Goal: Information Seeking & Learning: Learn about a topic

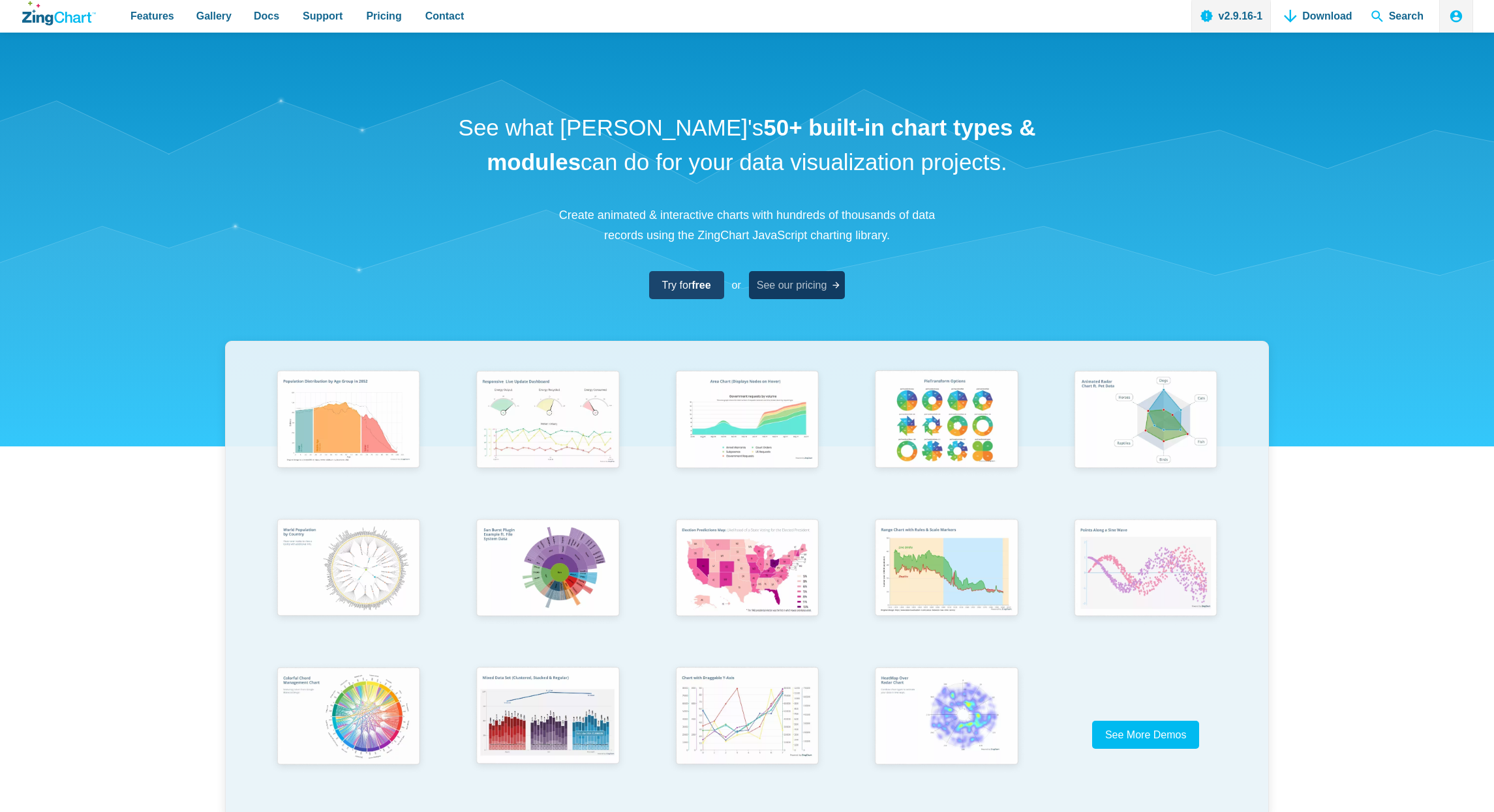
click at [800, 288] on span "See our pricing" at bounding box center [792, 286] width 71 height 18
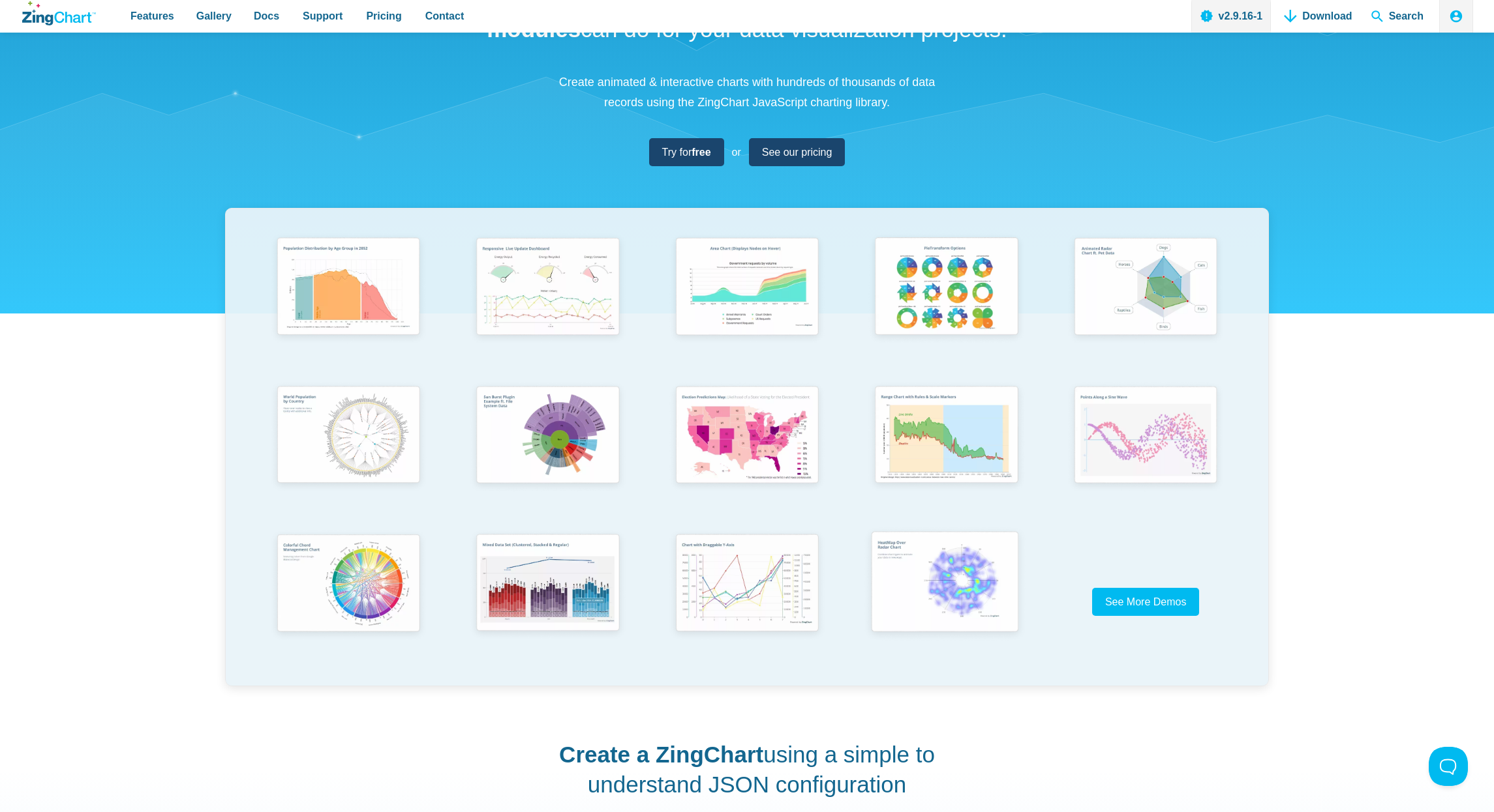
scroll to position [165, 0]
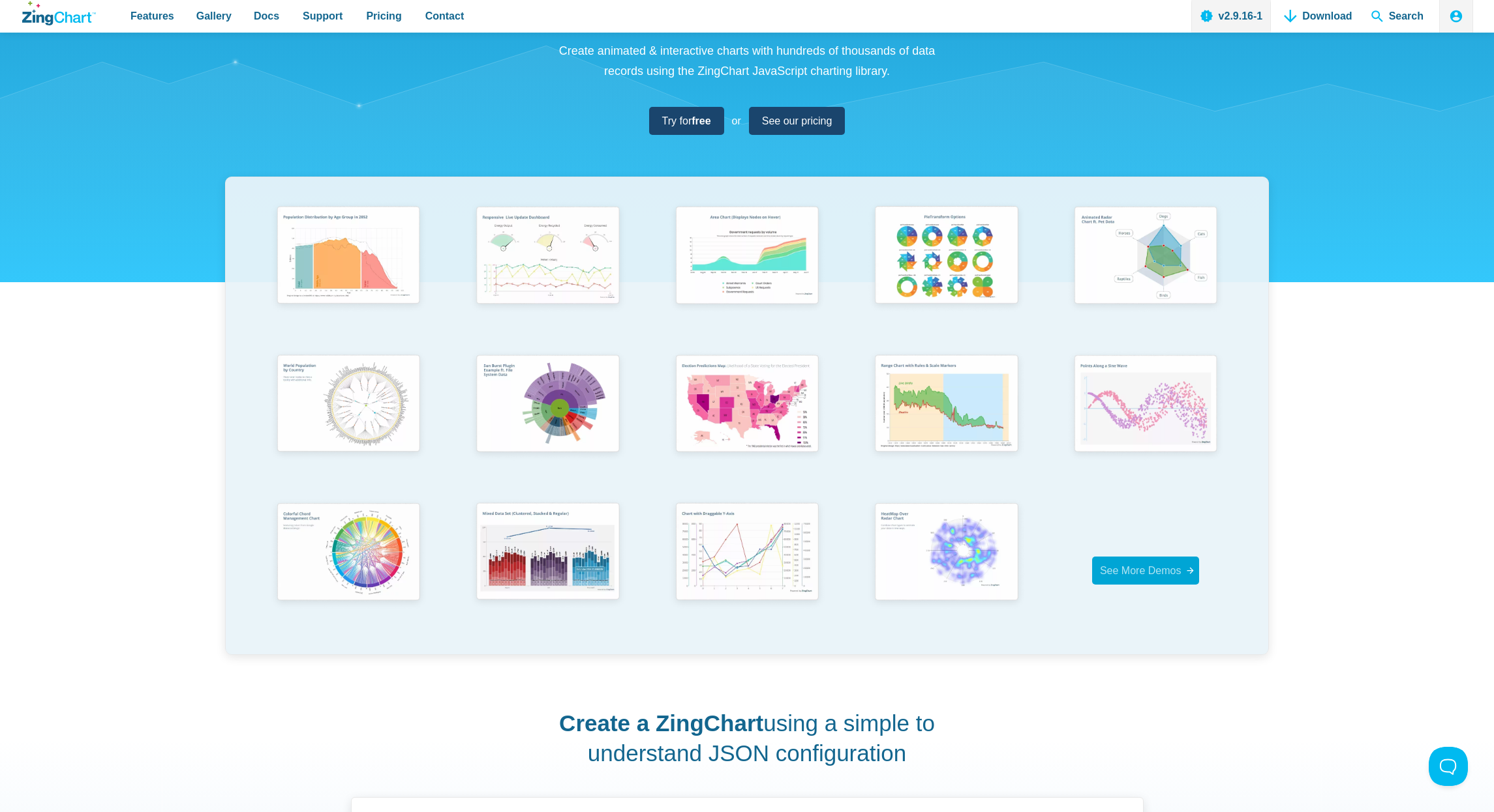
click at [1129, 567] on span "See More Demos" at bounding box center [1141, 571] width 81 height 11
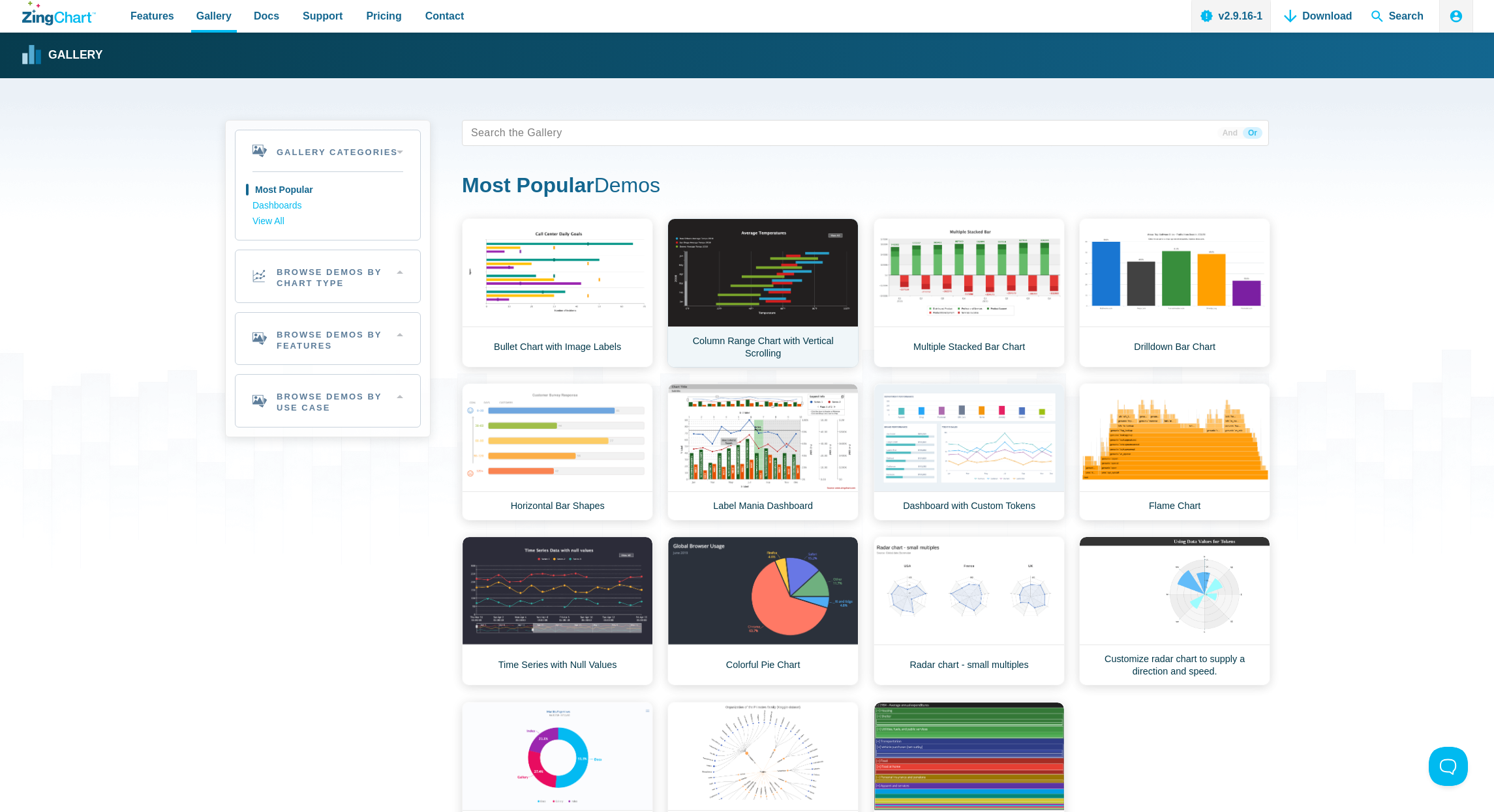
click at [796, 299] on link "Column Range Chart with Vertical Scrolling" at bounding box center [763, 293] width 191 height 149
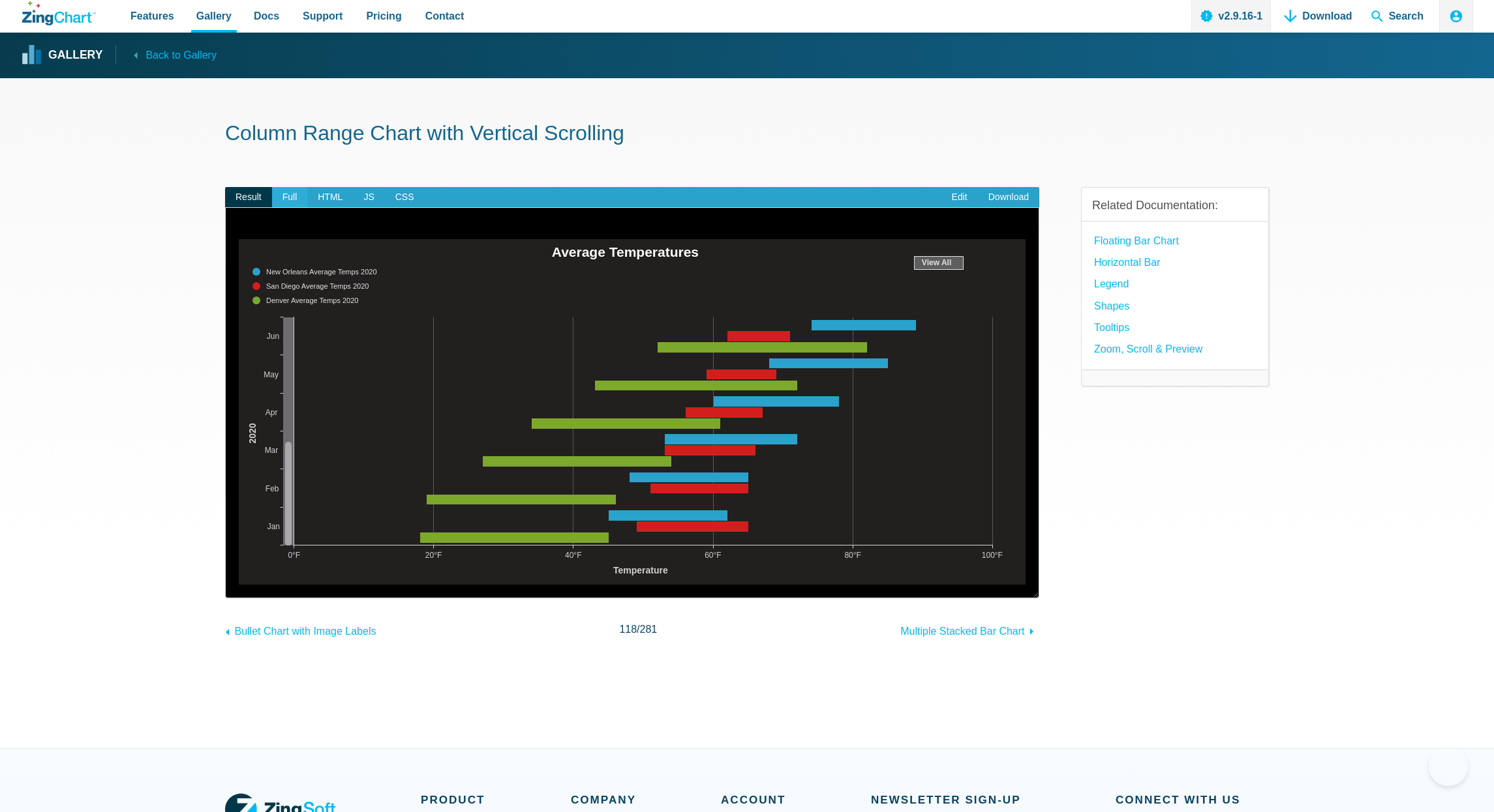
click at [295, 197] on span "Full" at bounding box center [289, 198] width 36 height 21
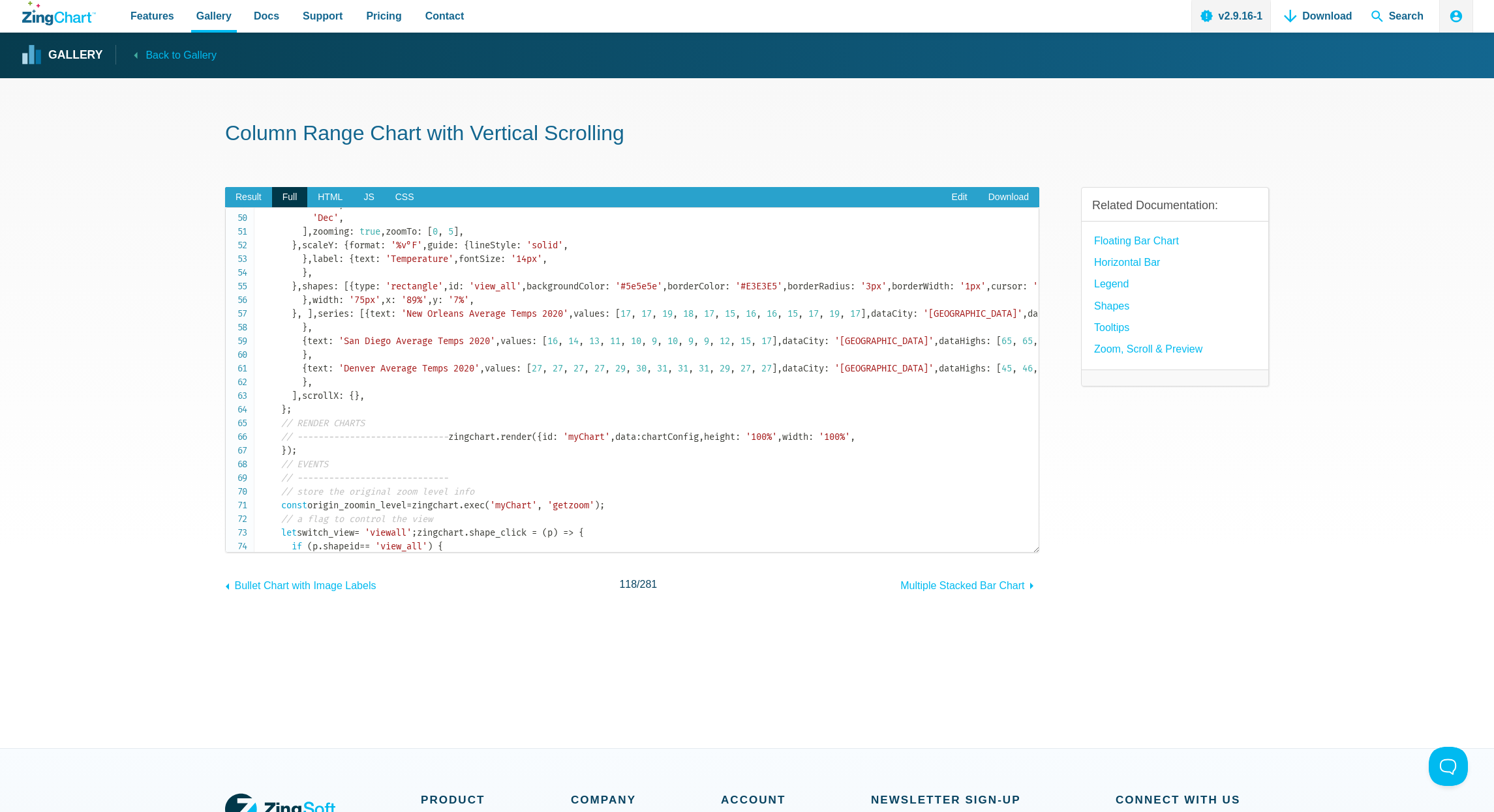
scroll to position [695, 0]
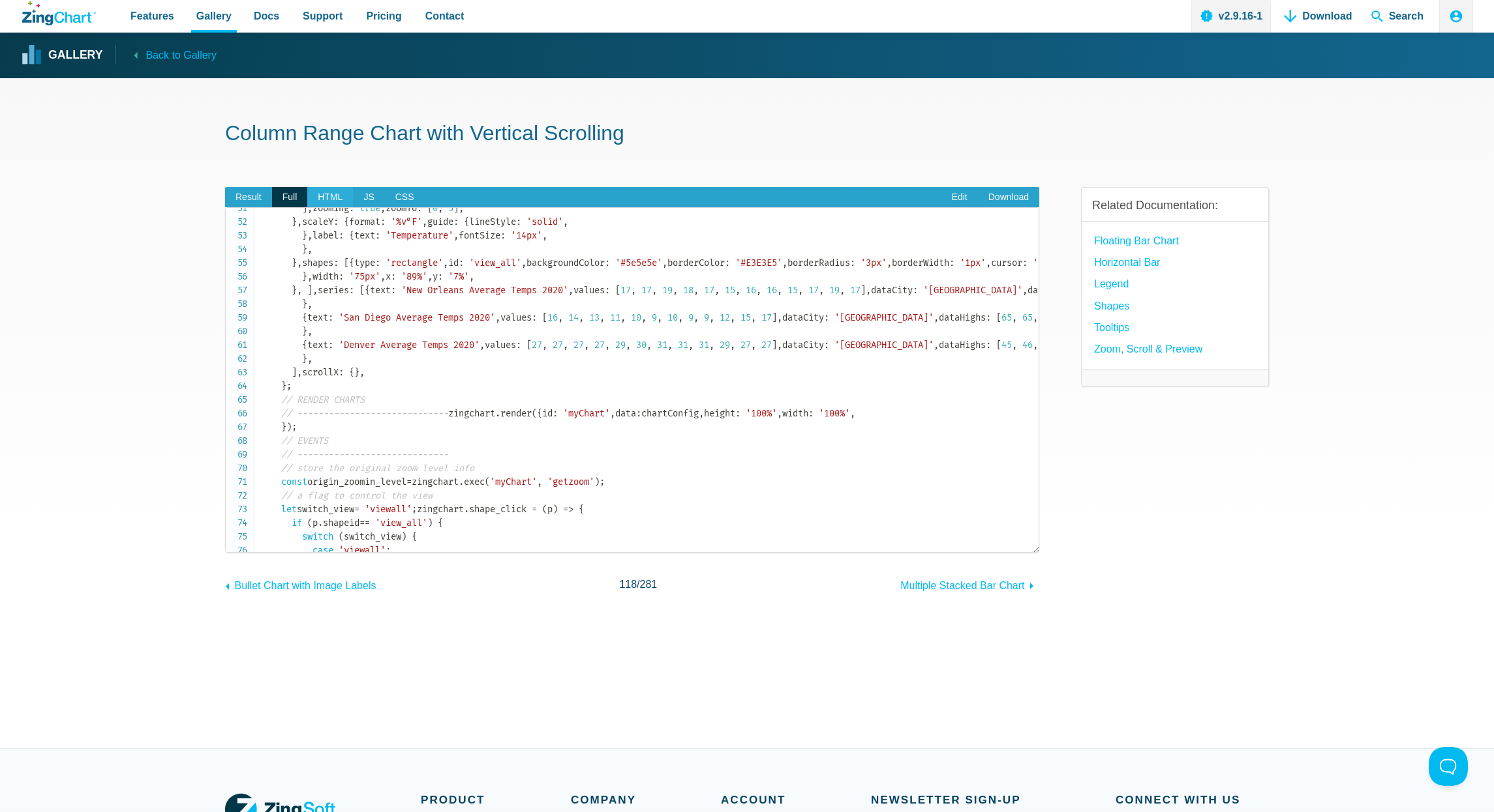
click at [336, 201] on span "HTML" at bounding box center [330, 198] width 46 height 21
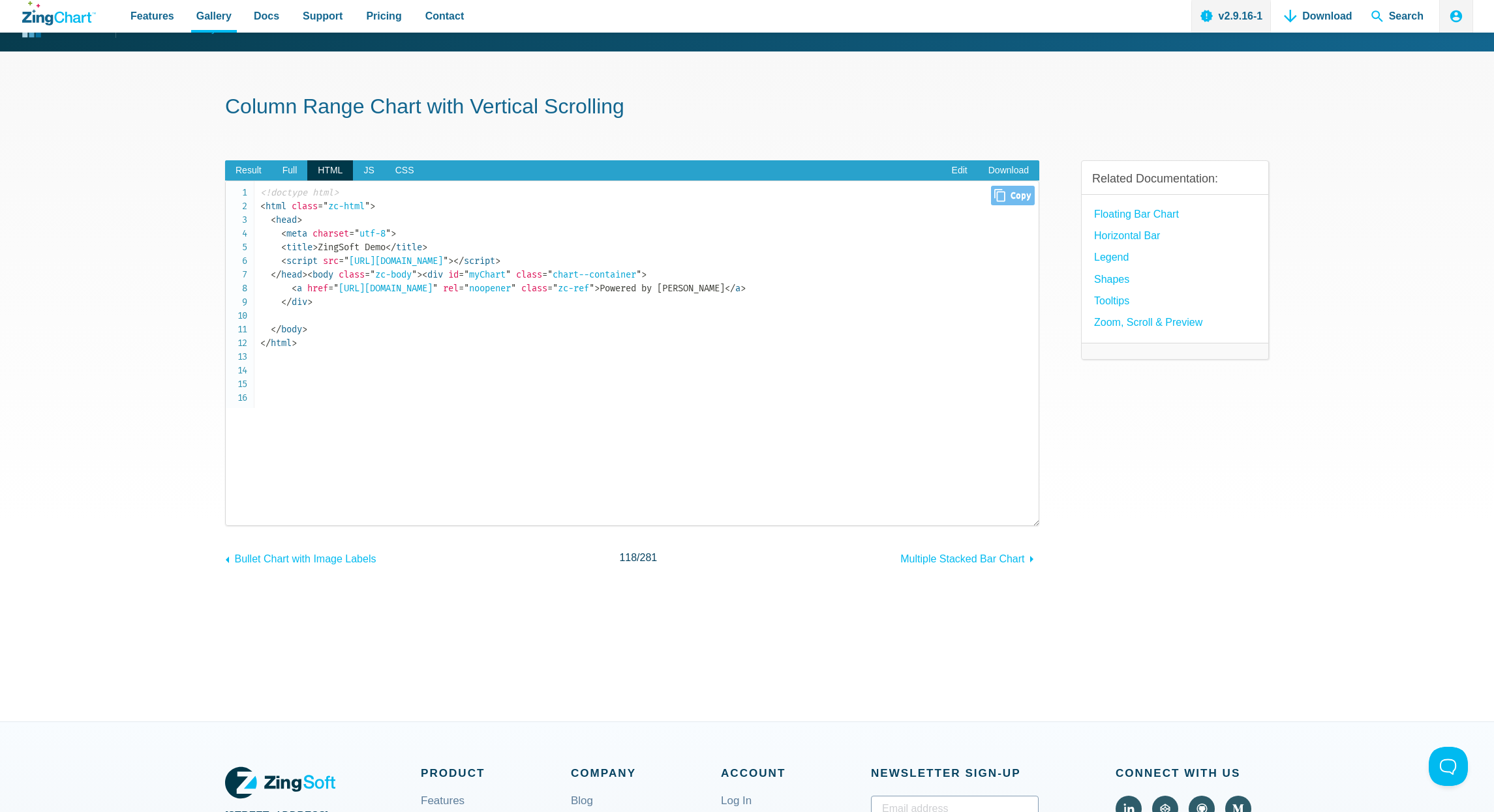
scroll to position [0, 0]
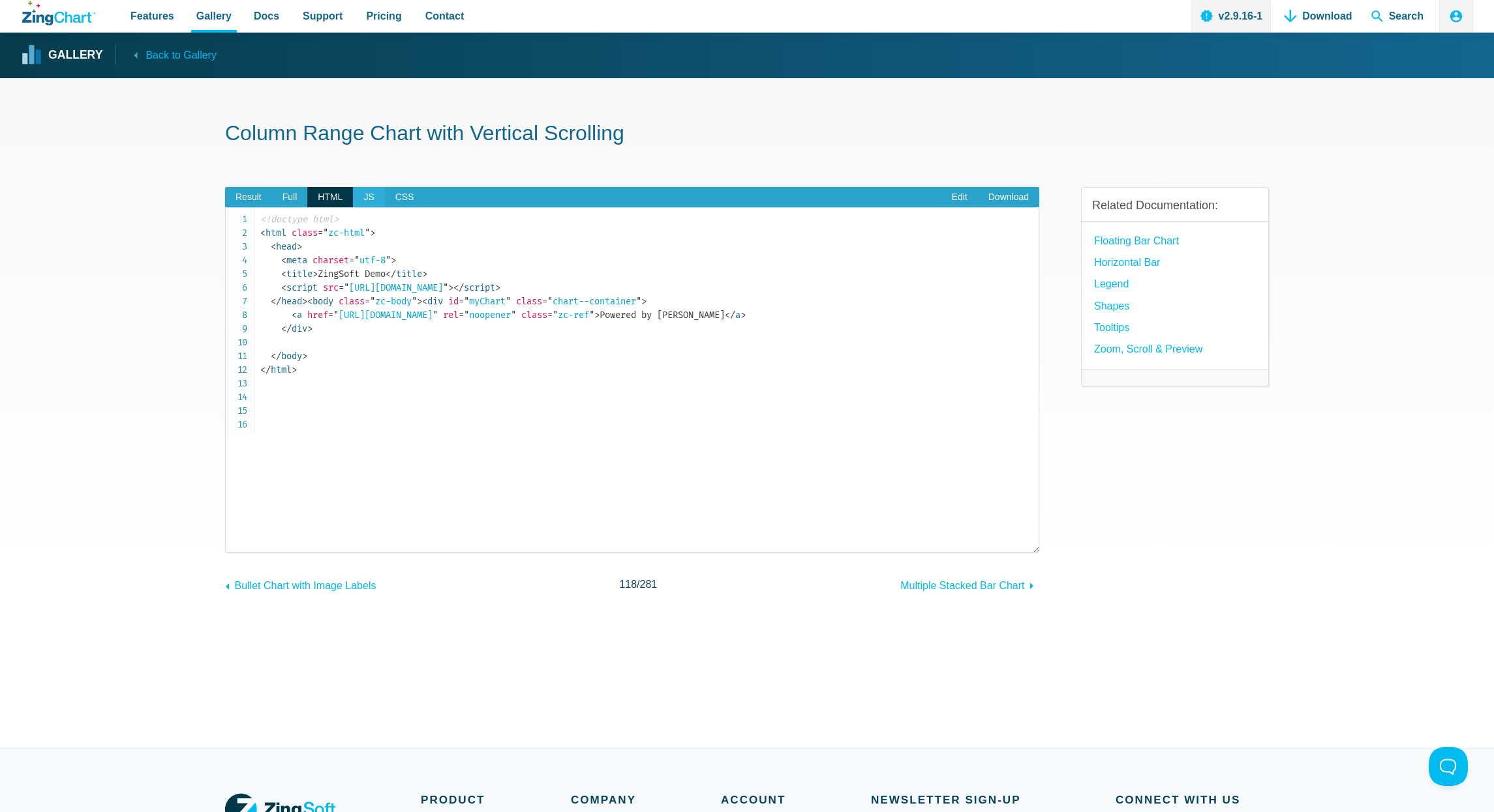
click at [368, 196] on span "JS" at bounding box center [368, 198] width 31 height 21
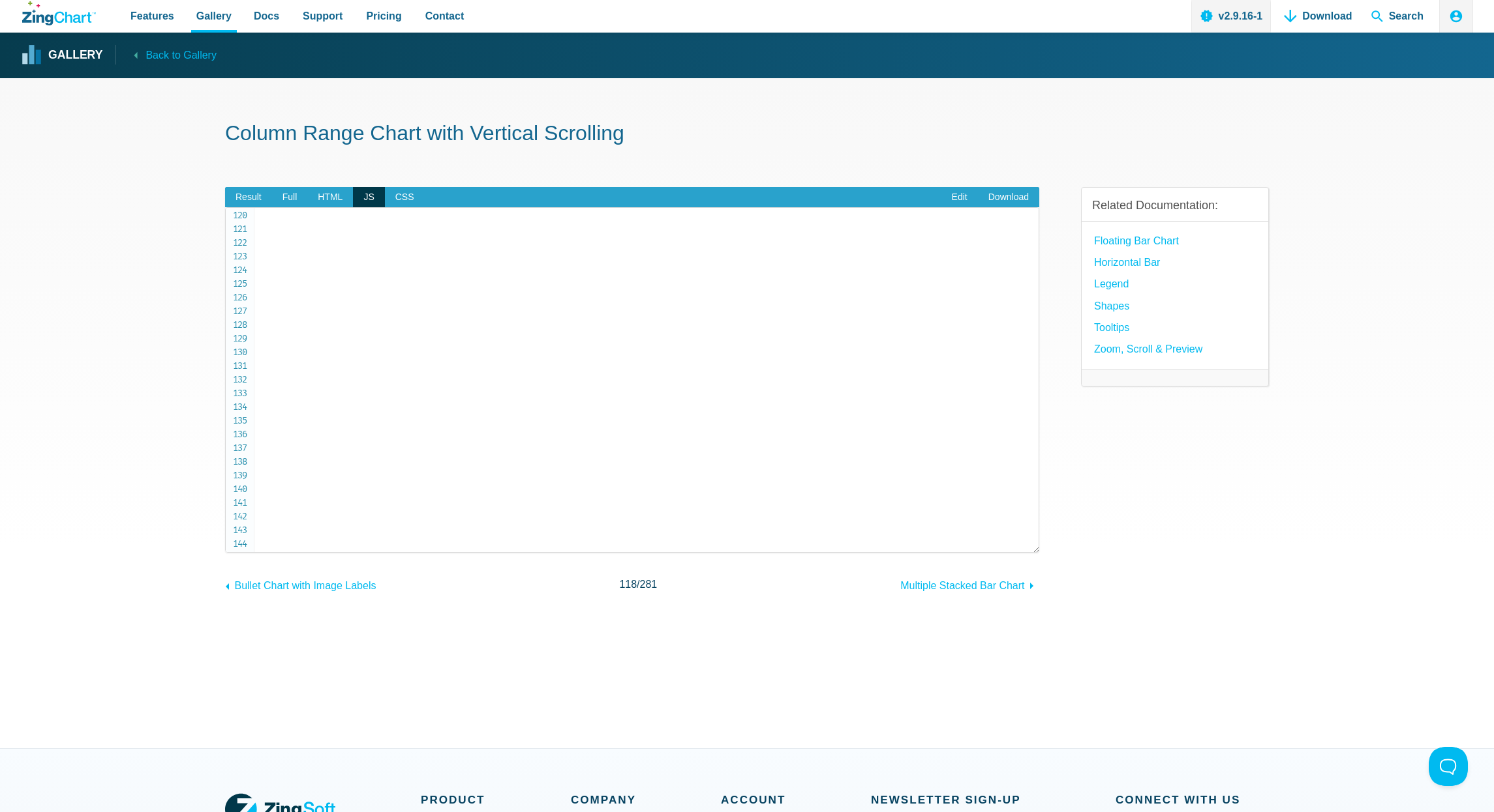
scroll to position [1460, 0]
click at [257, 188] on span "Result" at bounding box center [248, 198] width 47 height 21
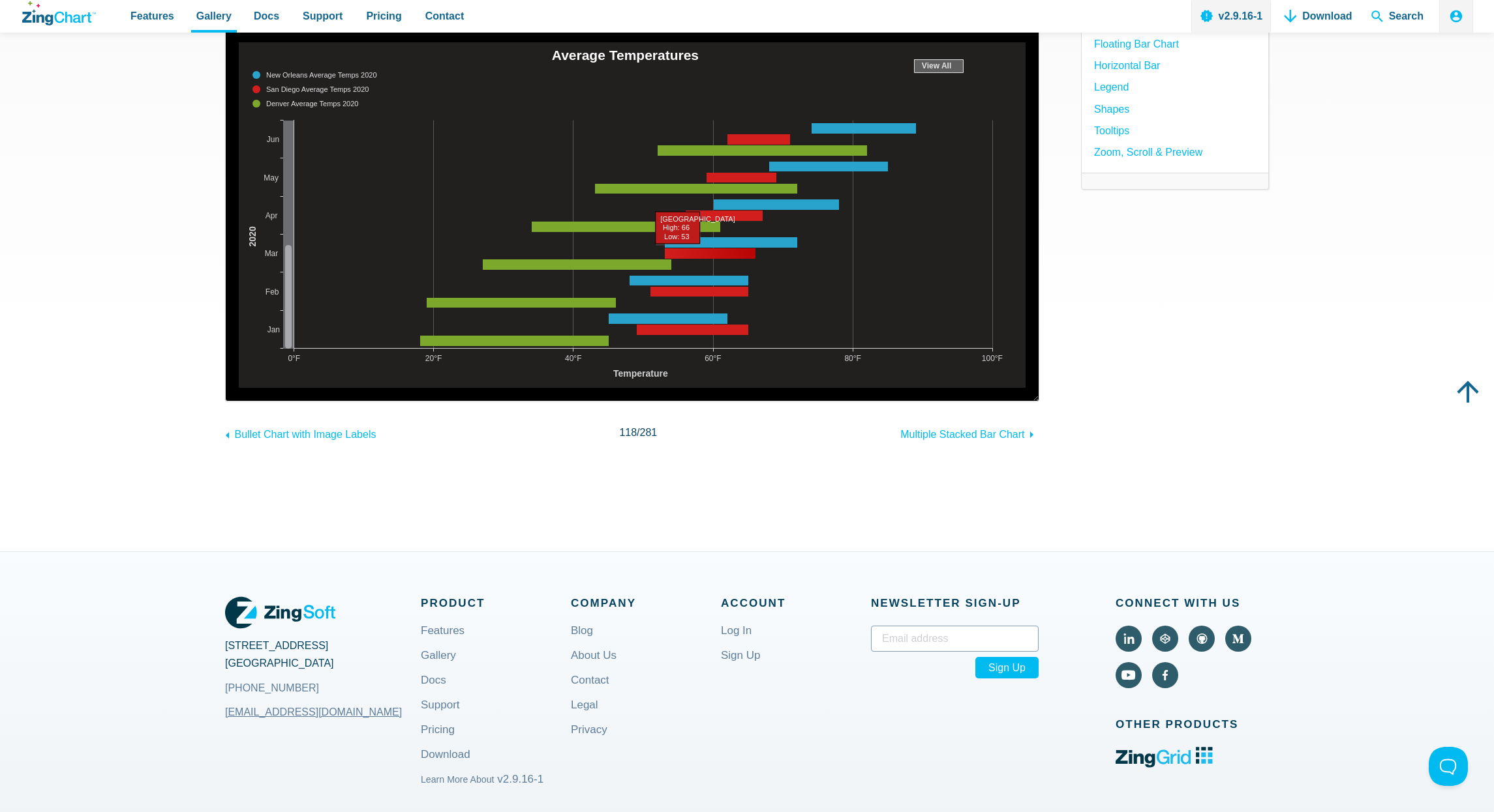
scroll to position [372, 0]
